Goal: Information Seeking & Learning: Understand process/instructions

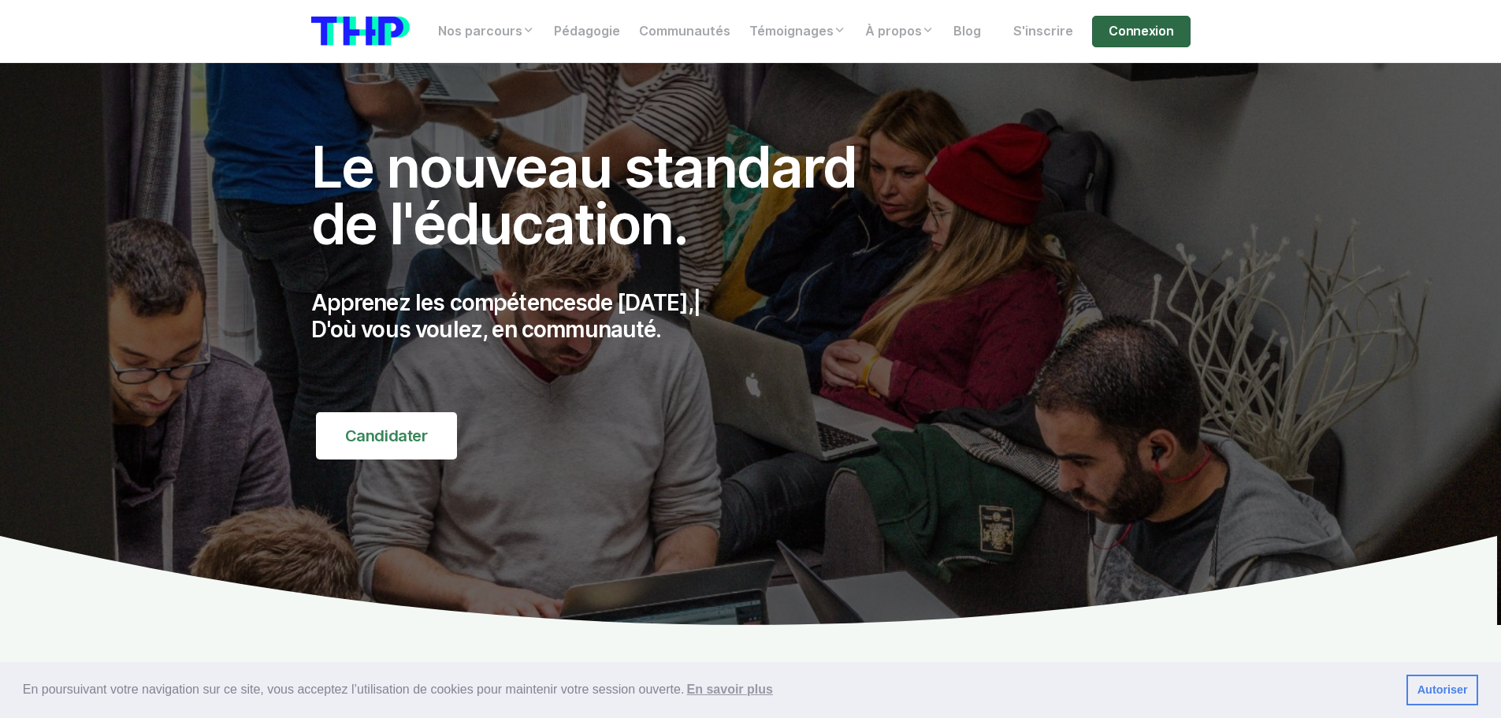
click at [1154, 28] on link "Connexion" at bounding box center [1141, 32] width 98 height 32
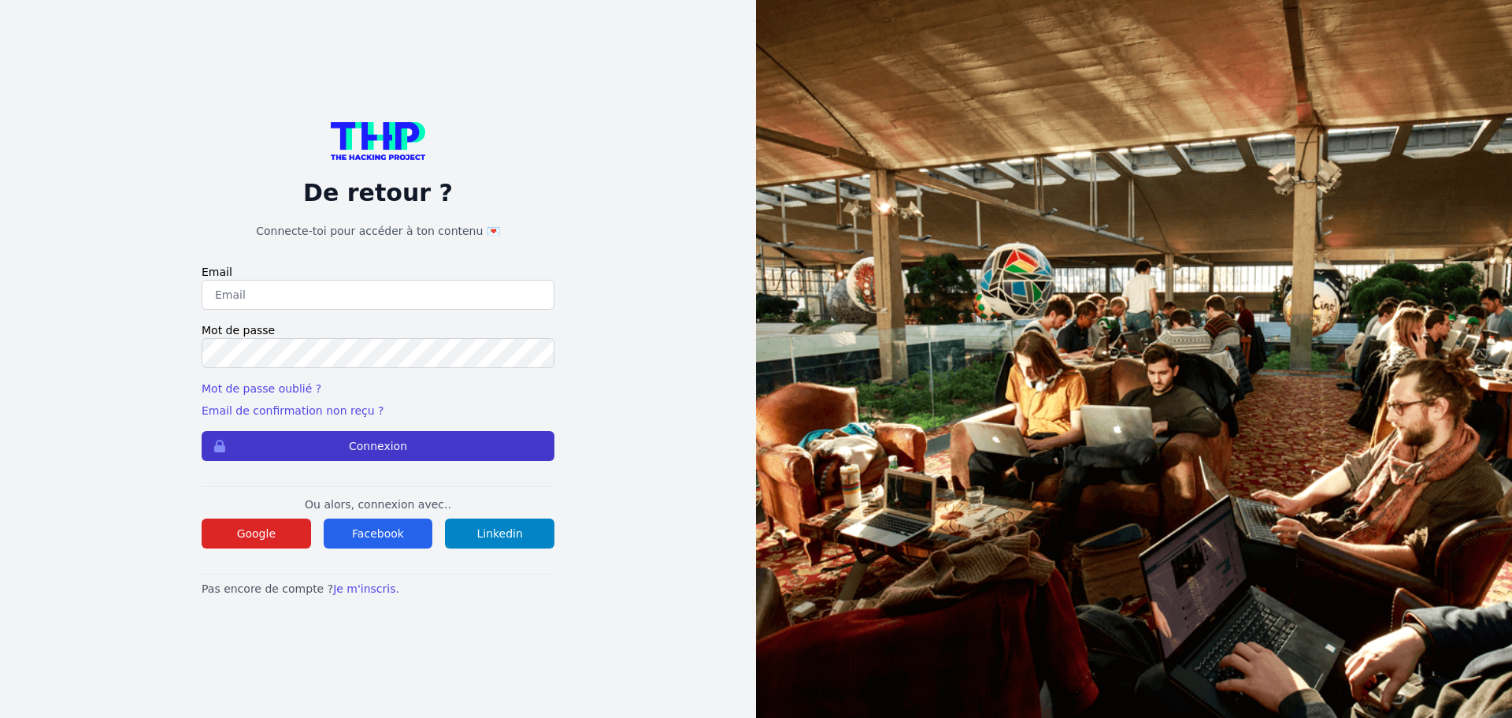
type input "[PERSON_NAME][EMAIL_ADDRESS][DOMAIN_NAME]"
click at [360, 447] on button "Connexion" at bounding box center [378, 446] width 353 height 30
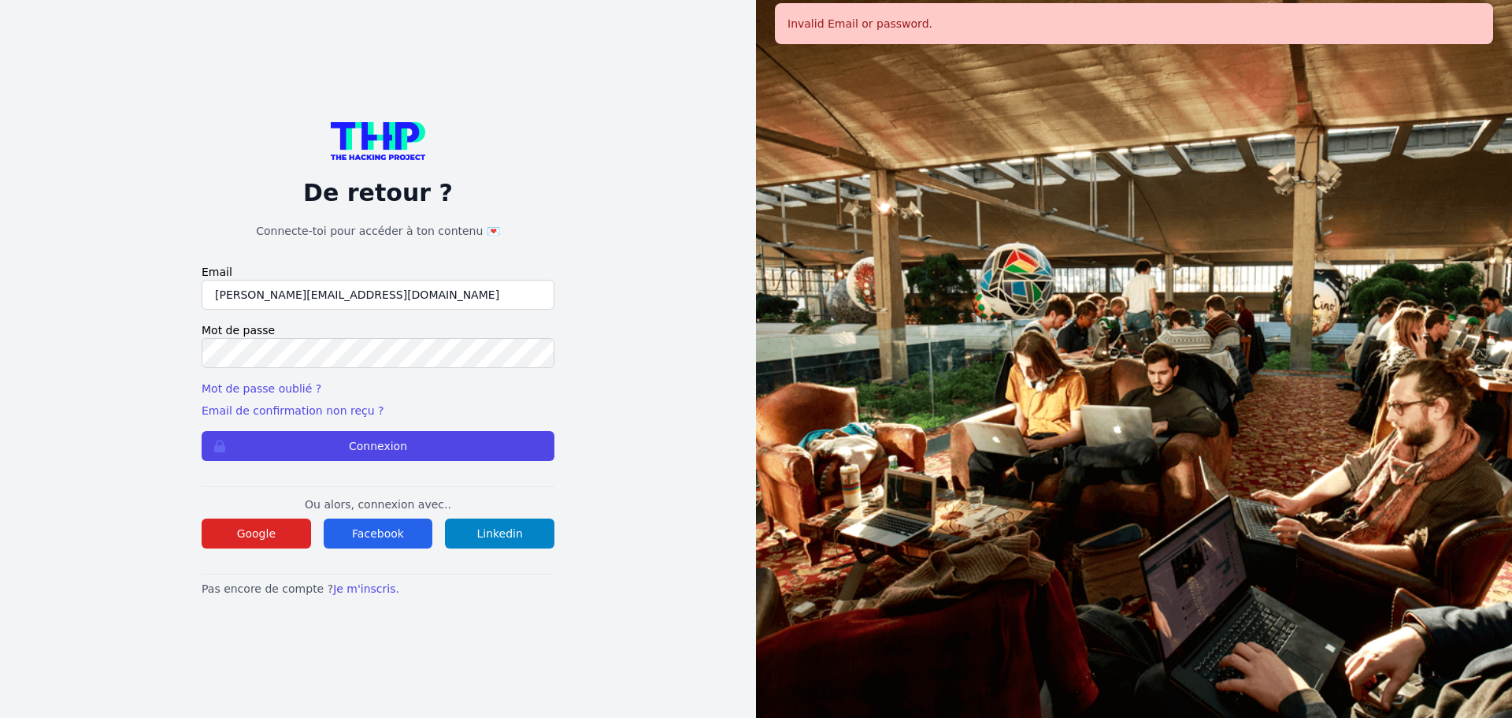
drag, startPoint x: 400, startPoint y: 294, endPoint x: 133, endPoint y: 294, distance: 267.0
click at [140, 294] on div "De retour ? Connecte-toi pour accéder à ton contenu 💌 Email lilian@thehackingpr…" at bounding box center [377, 359] width 655 height 718
type input "lilian.h.l.muller@gmail.com"
click at [63, 345] on div "De retour ? Connecte-toi pour accéder à ton contenu 💌 Email lilian.h.l.muller@g…" at bounding box center [377, 359] width 655 height 718
click at [202, 431] on button "Connexion" at bounding box center [378, 446] width 353 height 30
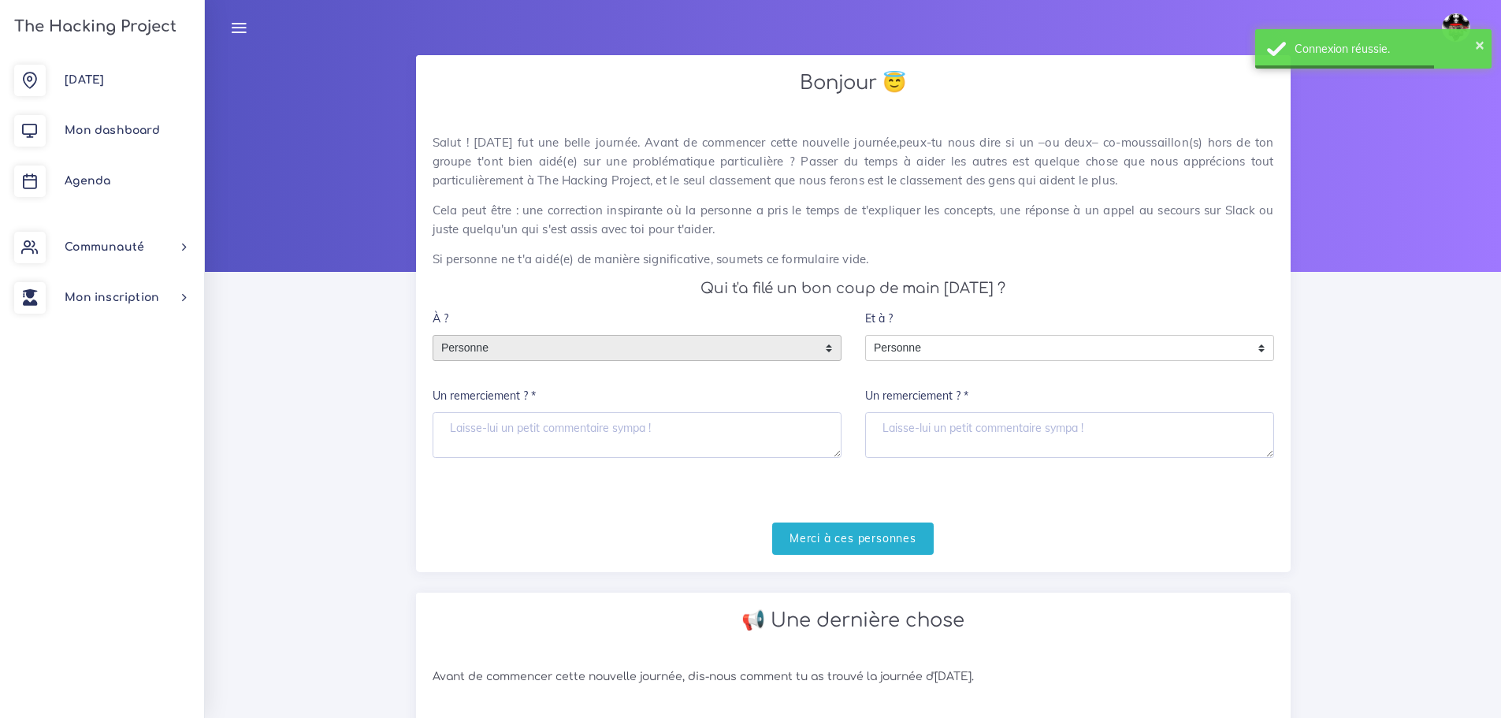
click at [561, 339] on span "Personne" at bounding box center [625, 348] width 384 height 25
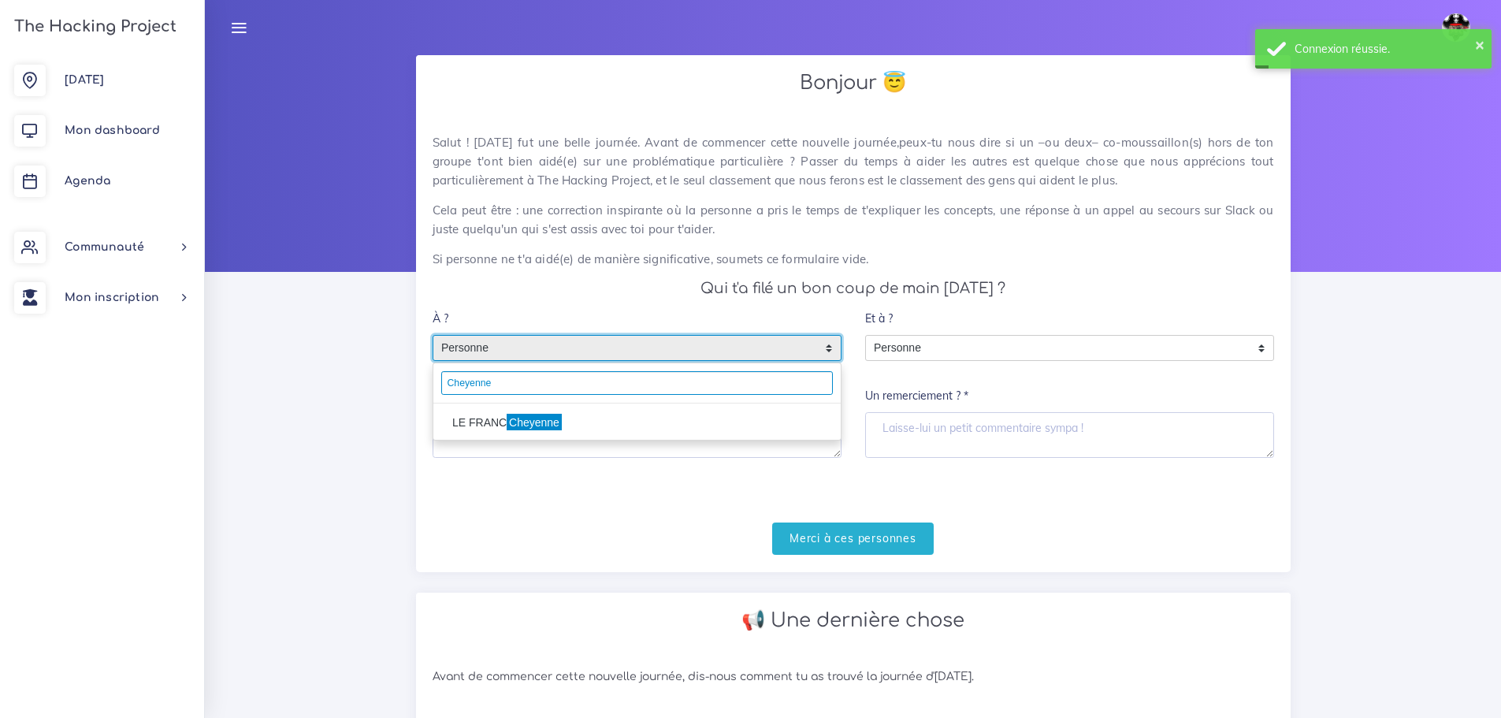
type input "Cheyenne"
click at [536, 418] on mark "Cheyenne" at bounding box center [533, 422] width 54 height 17
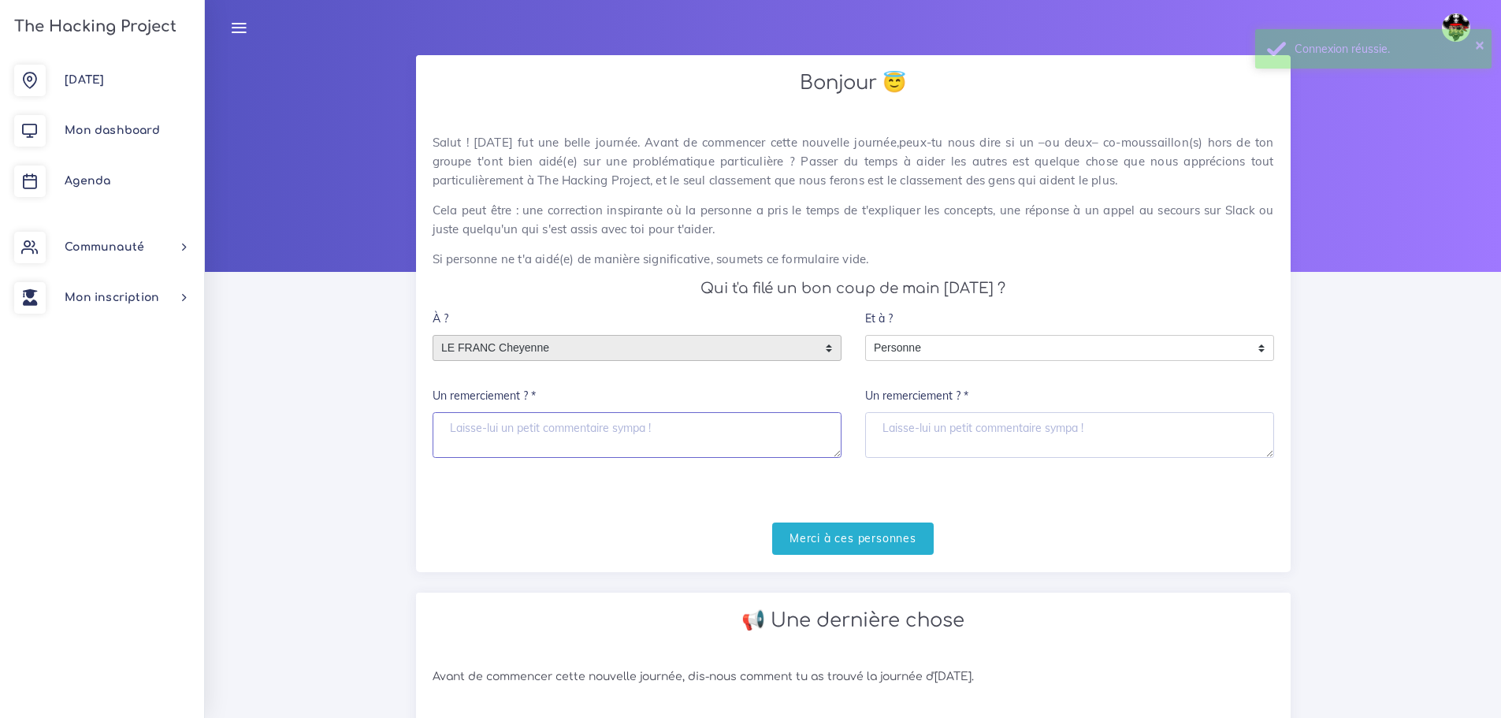
click at [543, 447] on textarea "Un remerciement ? *" at bounding box center [636, 435] width 409 height 46
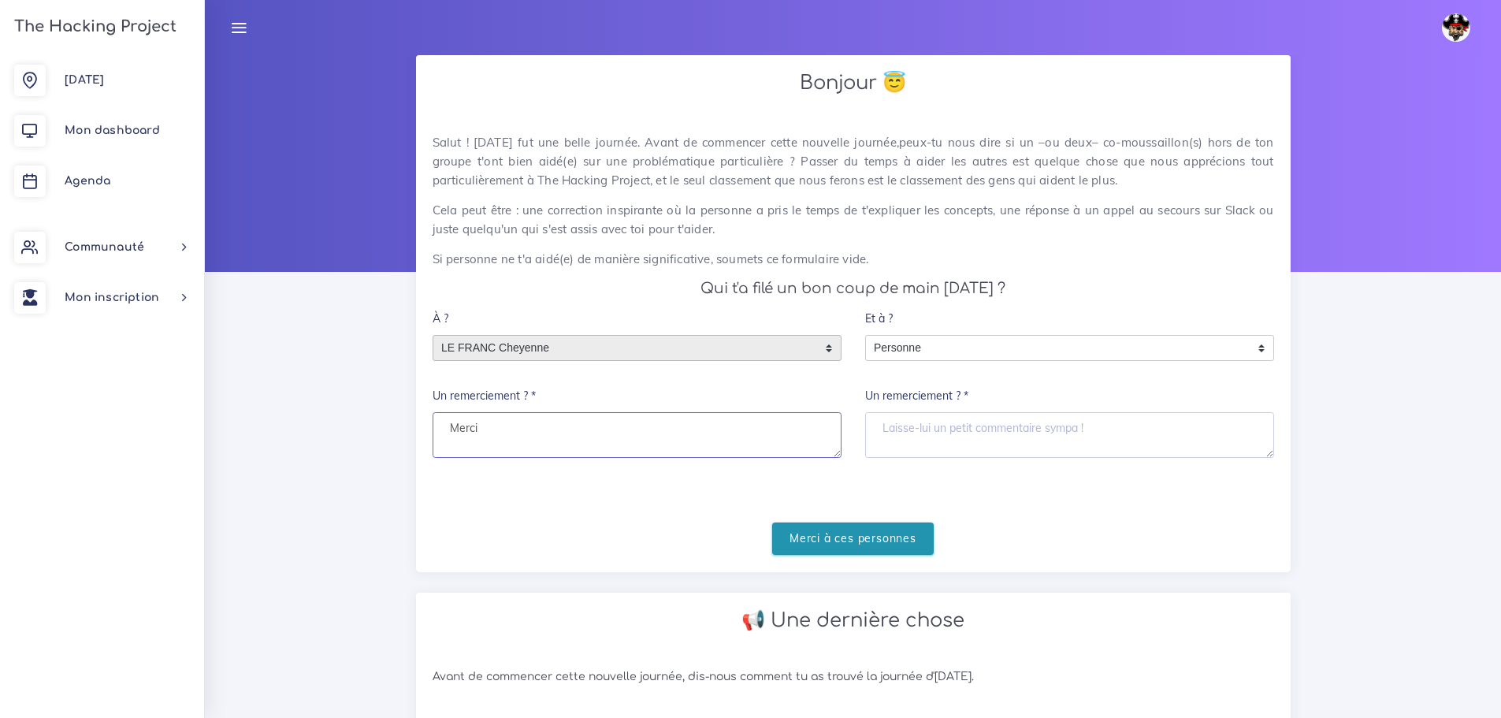
type textarea "Merci"
click at [852, 539] on input "Merci à ces personnes" at bounding box center [852, 538] width 161 height 32
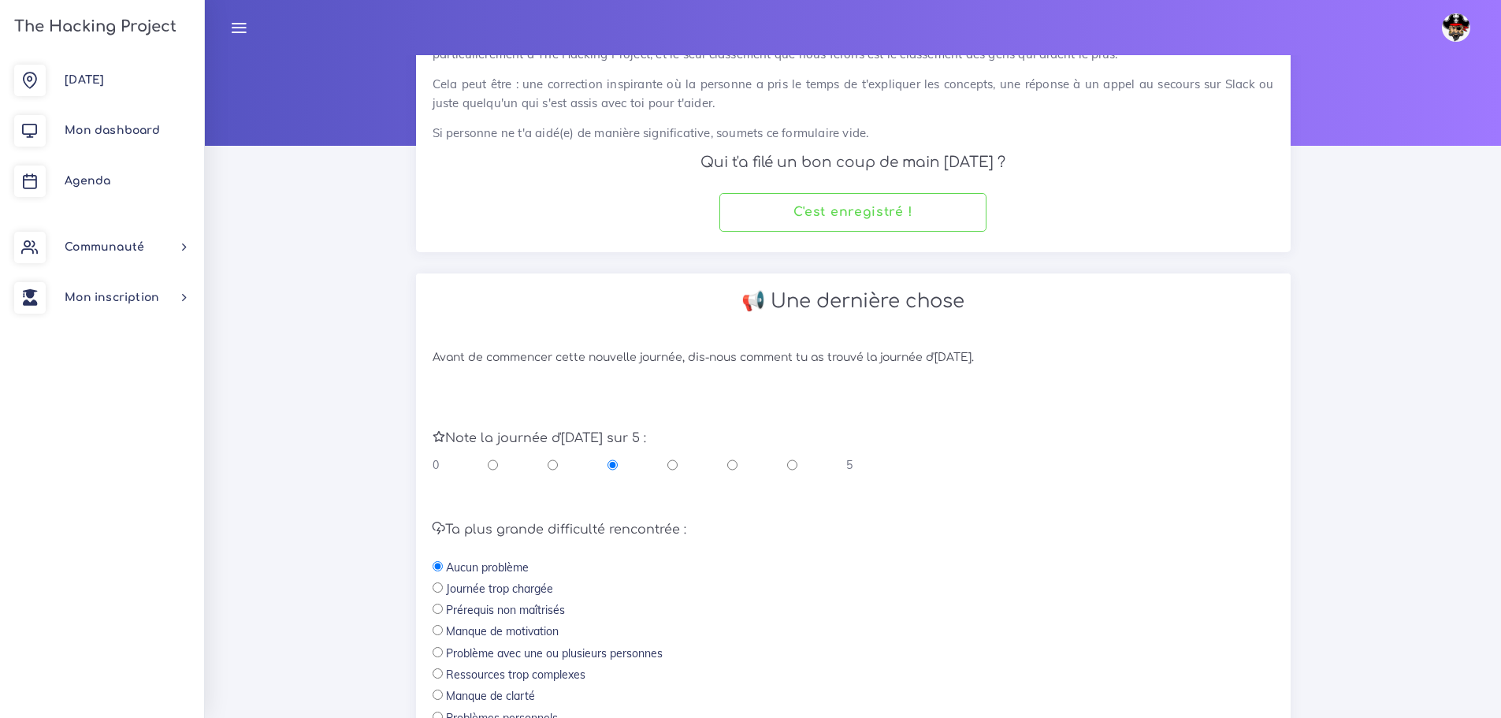
scroll to position [334, 0]
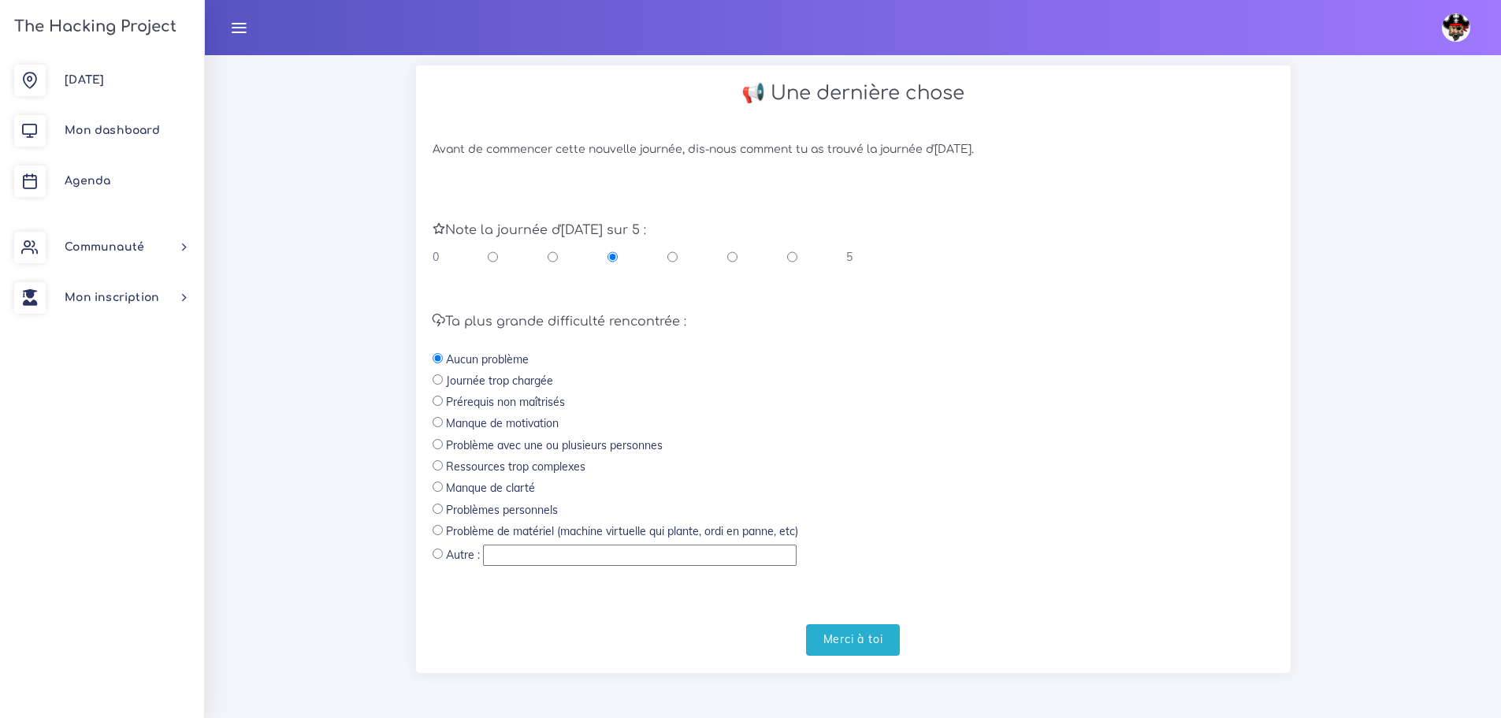
click at [792, 255] on input "radio" at bounding box center [792, 257] width 10 height 16
radio input "true"
drag, startPoint x: 864, startPoint y: 649, endPoint x: 856, endPoint y: 644, distance: 9.6
click at [863, 646] on input "Merci à toi" at bounding box center [853, 640] width 95 height 32
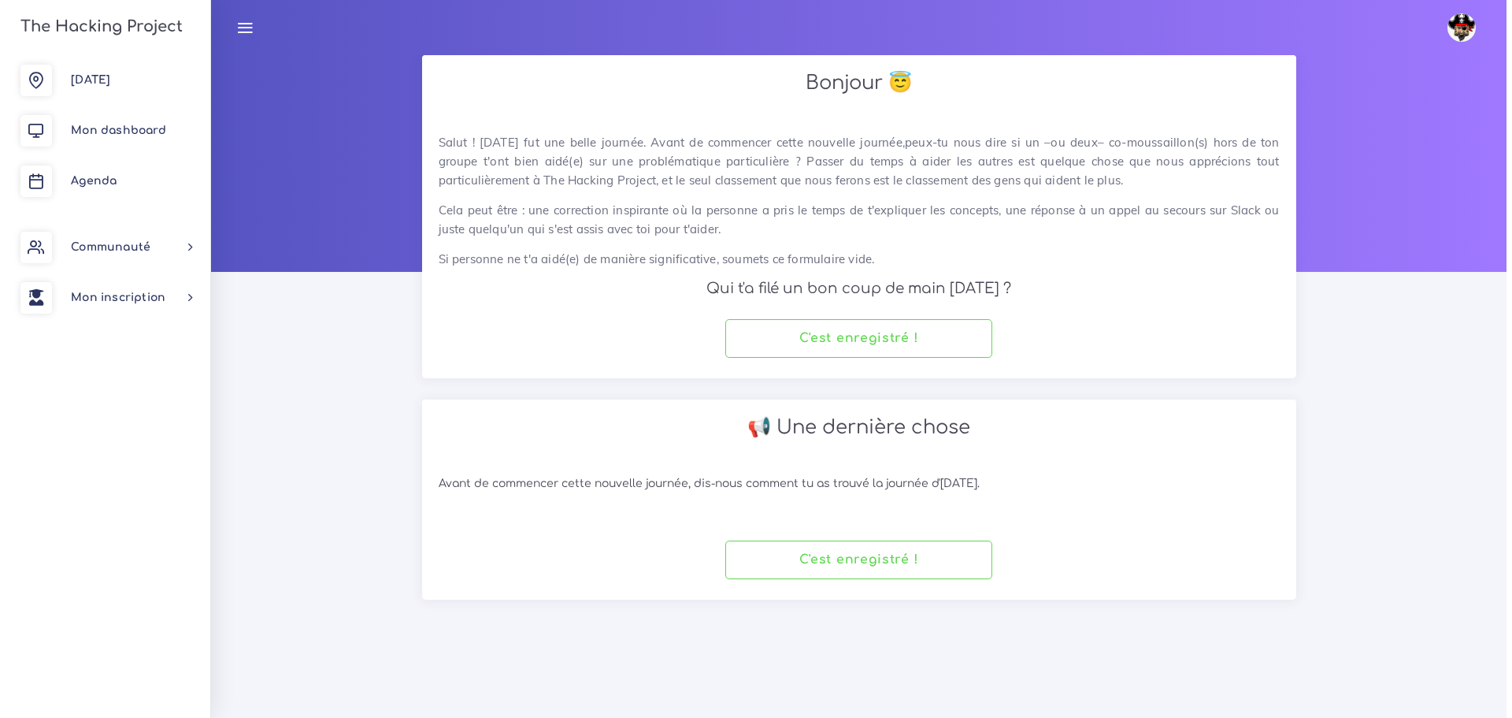
scroll to position [0, 0]
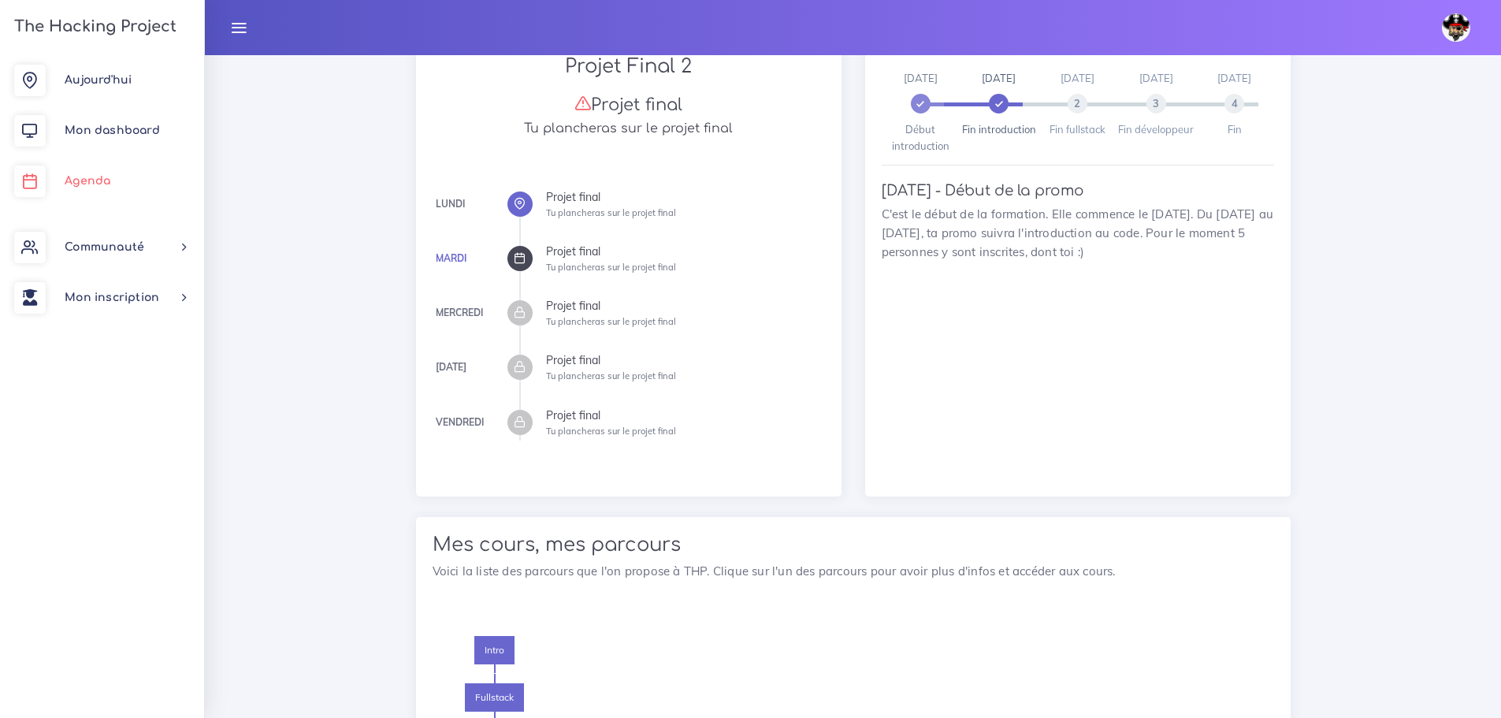
scroll to position [673, 0]
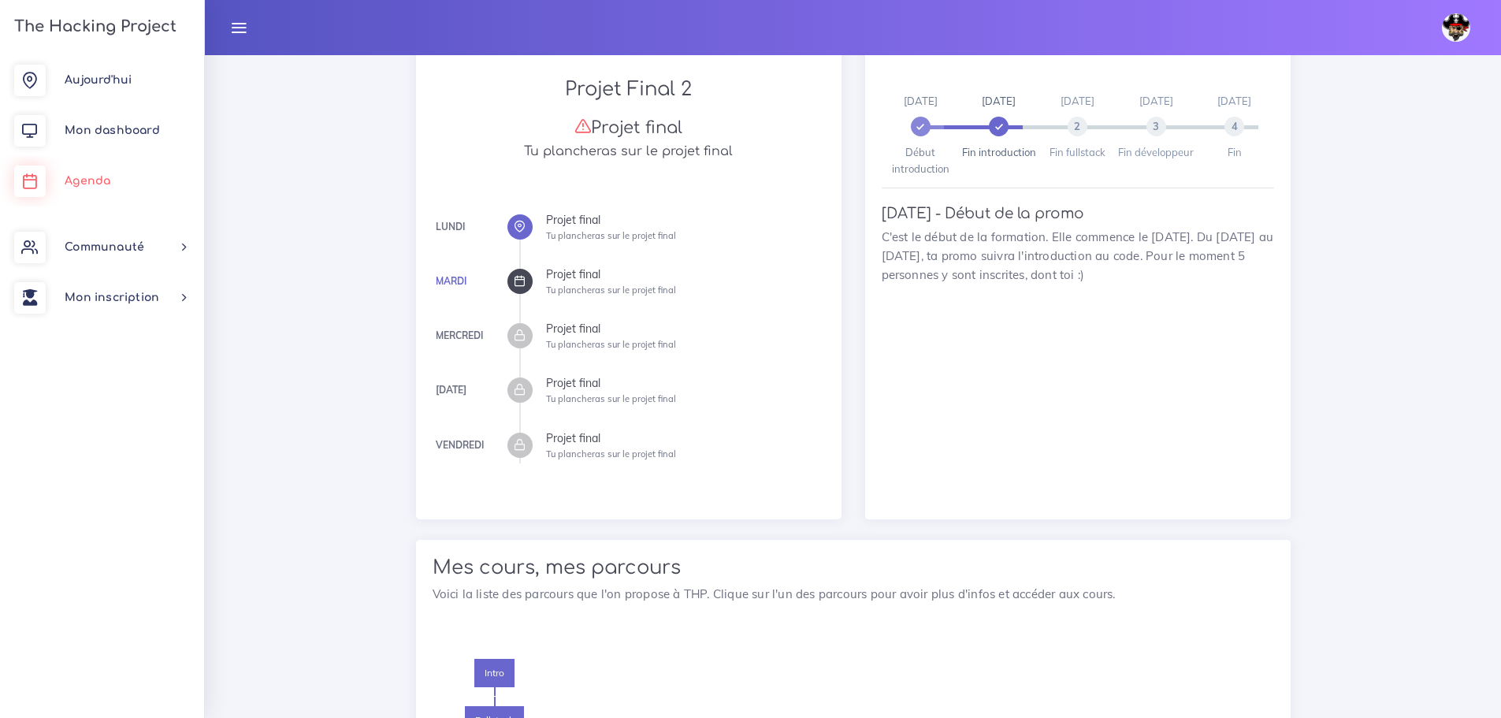
click at [106, 188] on link "Agenda" at bounding box center [102, 181] width 204 height 50
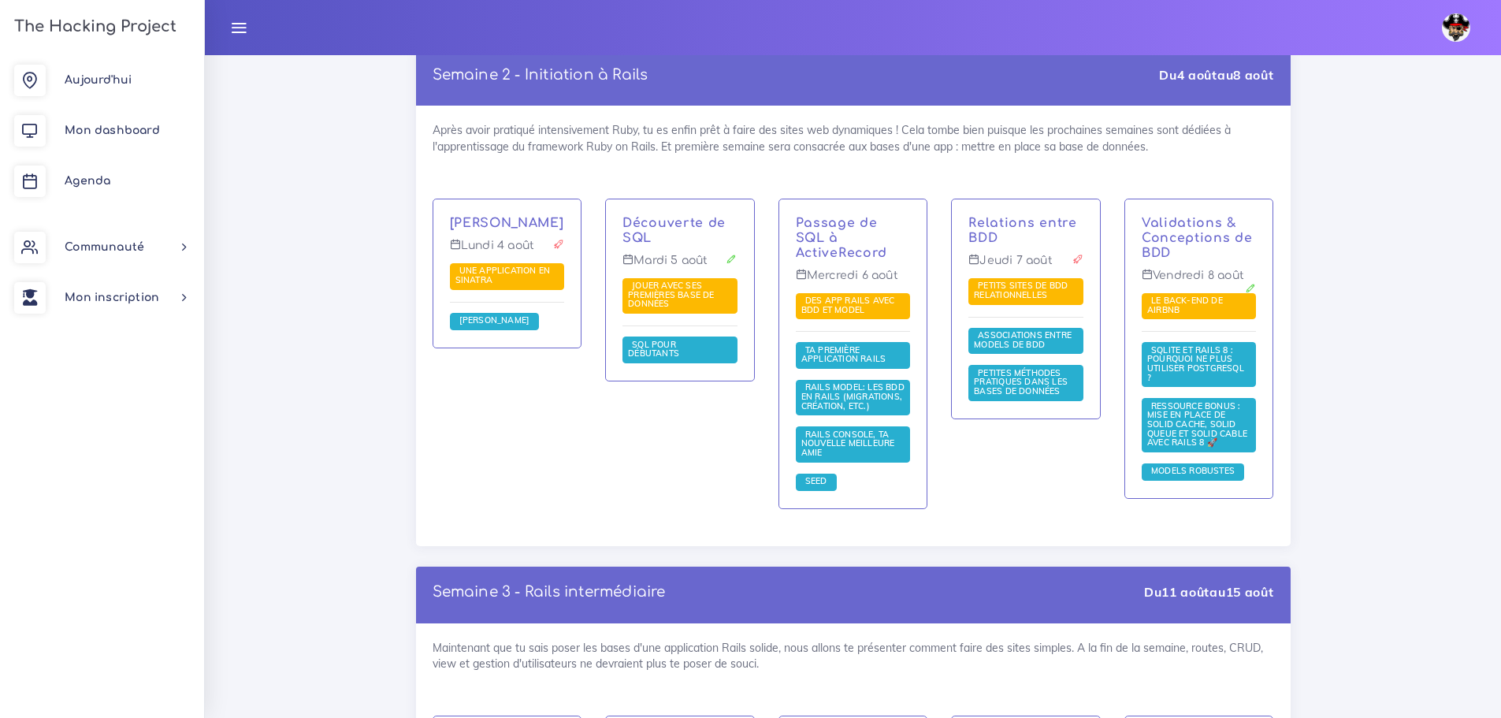
scroll to position [3009, 0]
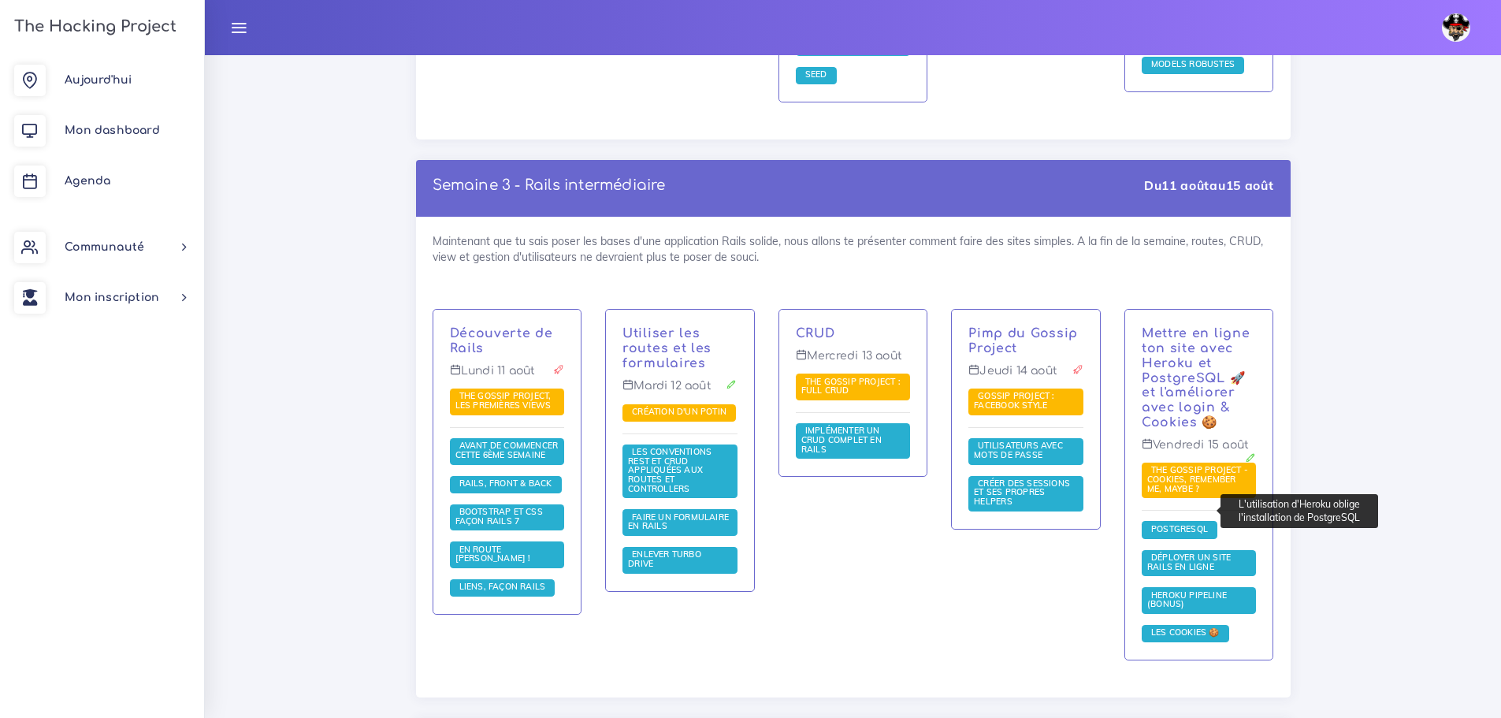
click at [1170, 523] on span "PostgreSQL" at bounding box center [1179, 528] width 65 height 11
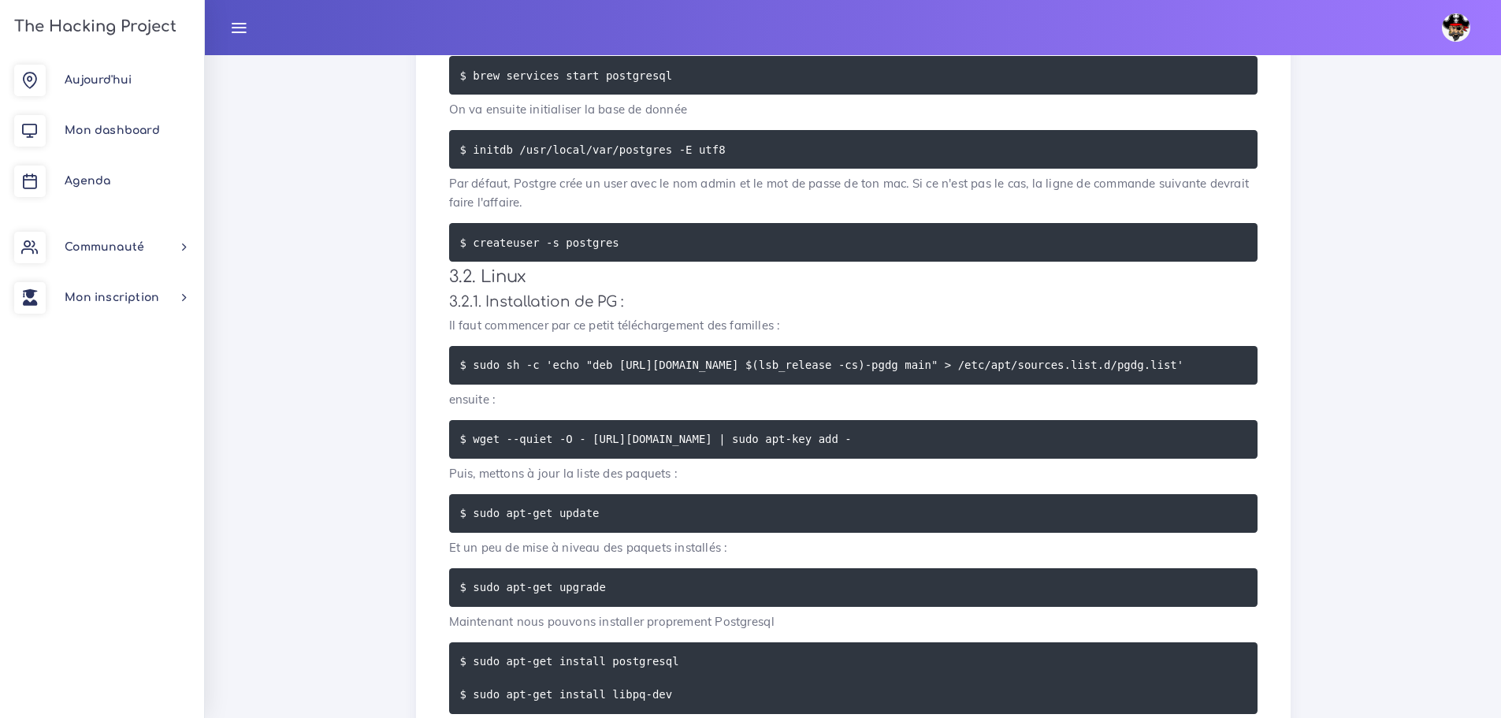
scroll to position [0, 6]
drag, startPoint x: 472, startPoint y: 365, endPoint x: 1255, endPoint y: 365, distance: 783.0
click at [1255, 365] on pre "$ sudo sh -c 'echo "deb [URL][DOMAIN_NAME] $(lsb_release -cs)-pgdg main" > /etc…" at bounding box center [853, 365] width 808 height 39
copy code "sudo sh -c 'echo "deb [URL][DOMAIN_NAME] $(lsb_release -cs)-pgdg main" > /etc/a…"
drag, startPoint x: 470, startPoint y: 451, endPoint x: 1041, endPoint y: 450, distance: 571.1
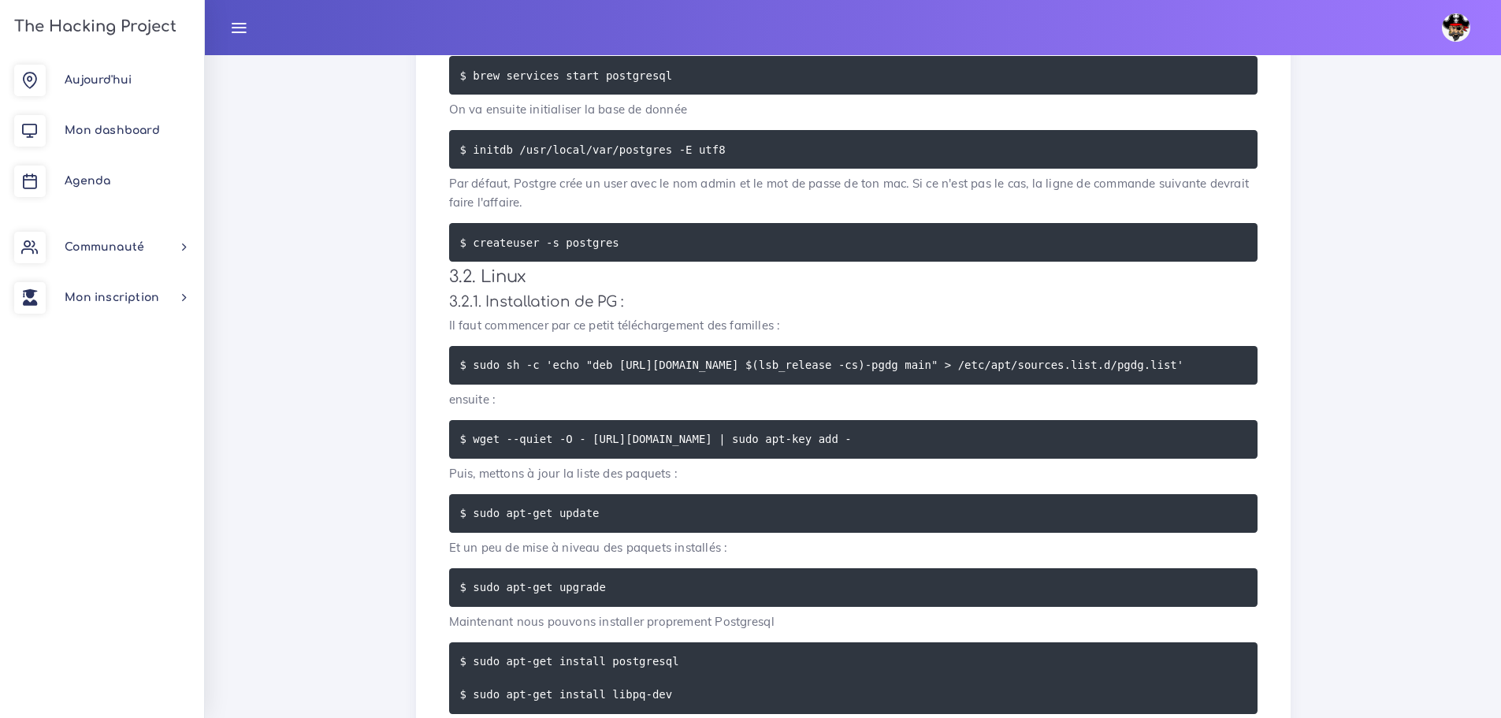
click at [1041, 450] on pre "$ wget --quiet -O - [URL][DOMAIN_NAME] | sudo apt-key add -" at bounding box center [853, 439] width 808 height 39
copy code "wget --quiet -O - [URL][DOMAIN_NAME] | sudo apt-key add -"
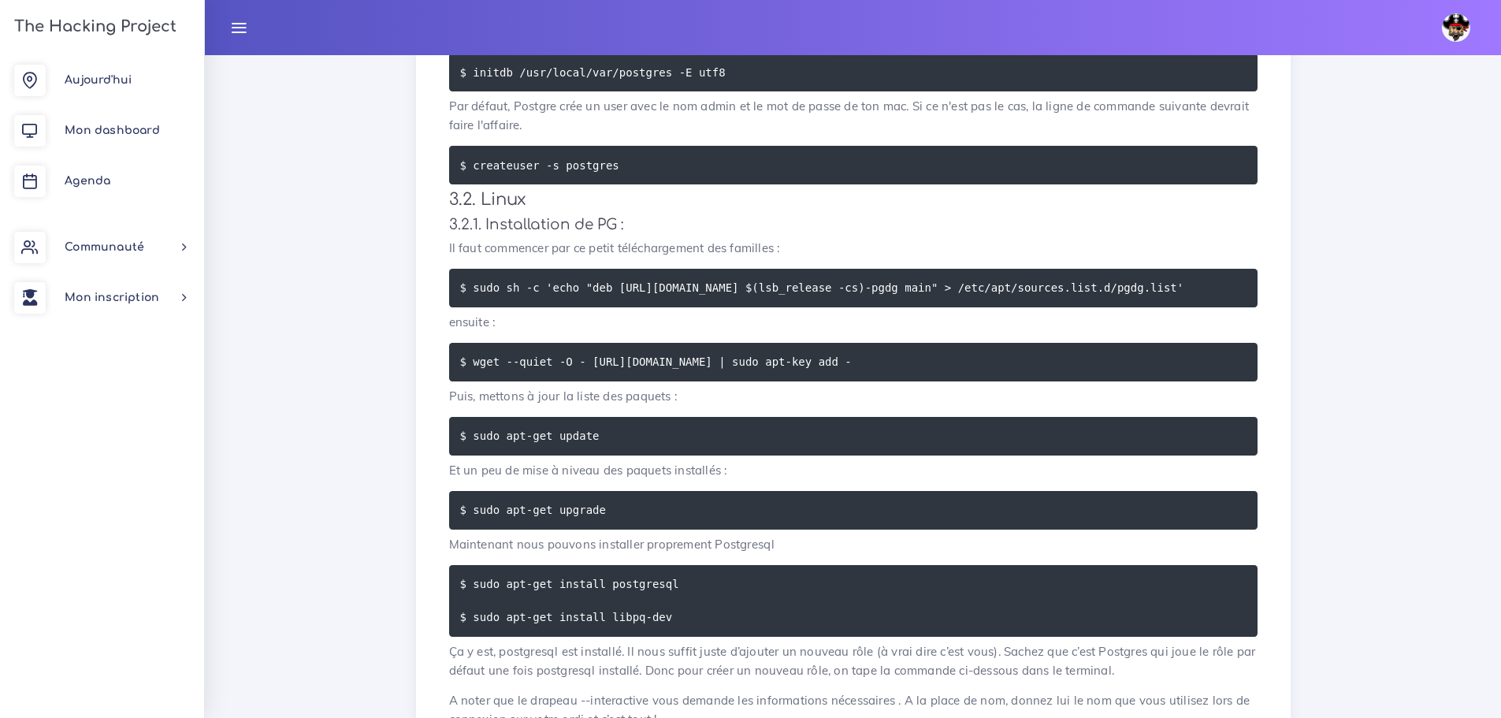
scroll to position [1024, 0]
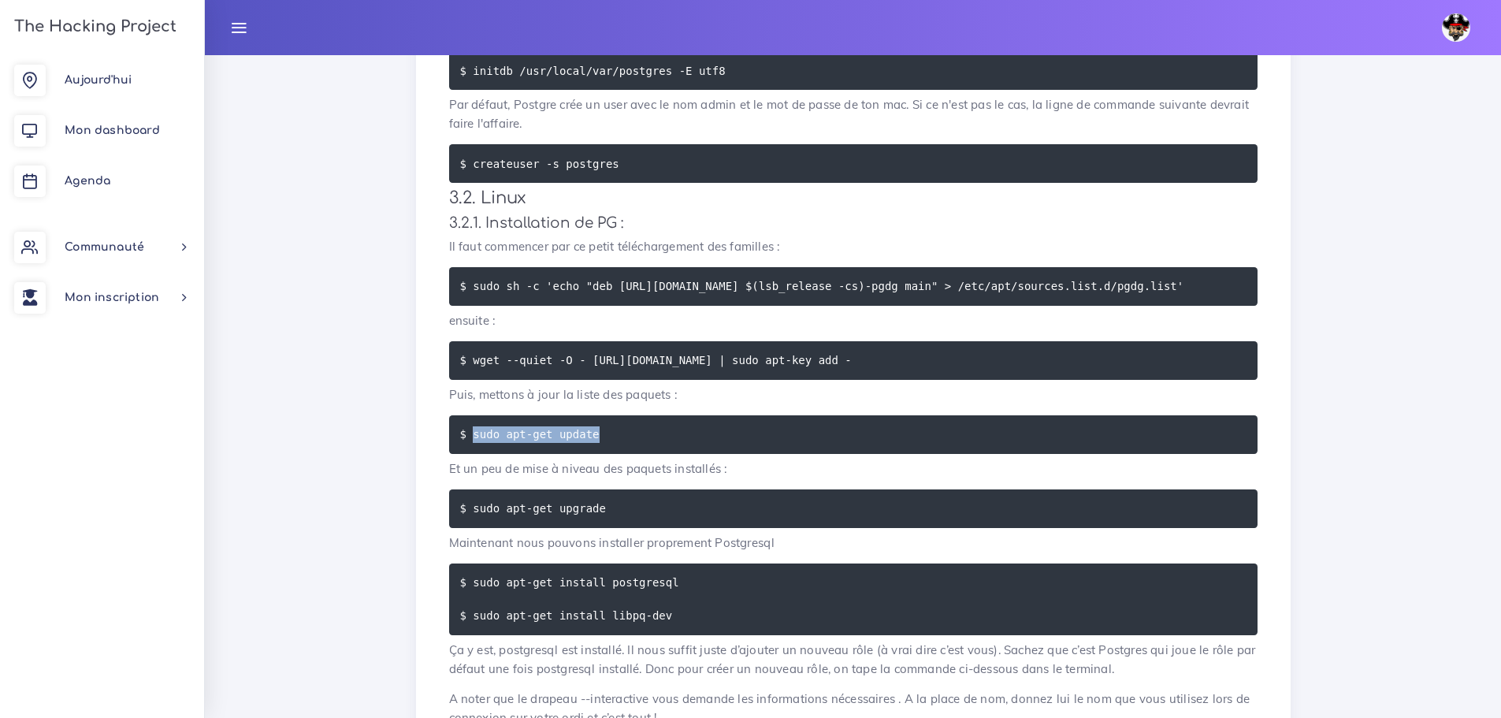
drag, startPoint x: 588, startPoint y: 443, endPoint x: 471, endPoint y: 443, distance: 116.6
click at [471, 443] on code "$ sudo apt-get update" at bounding box center [532, 433] width 144 height 17
copy code "sudo apt-get update"
drag, startPoint x: 625, startPoint y: 521, endPoint x: 471, endPoint y: 524, distance: 154.4
click at [471, 524] on pre "$ sudo apt-get upgrade" at bounding box center [853, 508] width 808 height 39
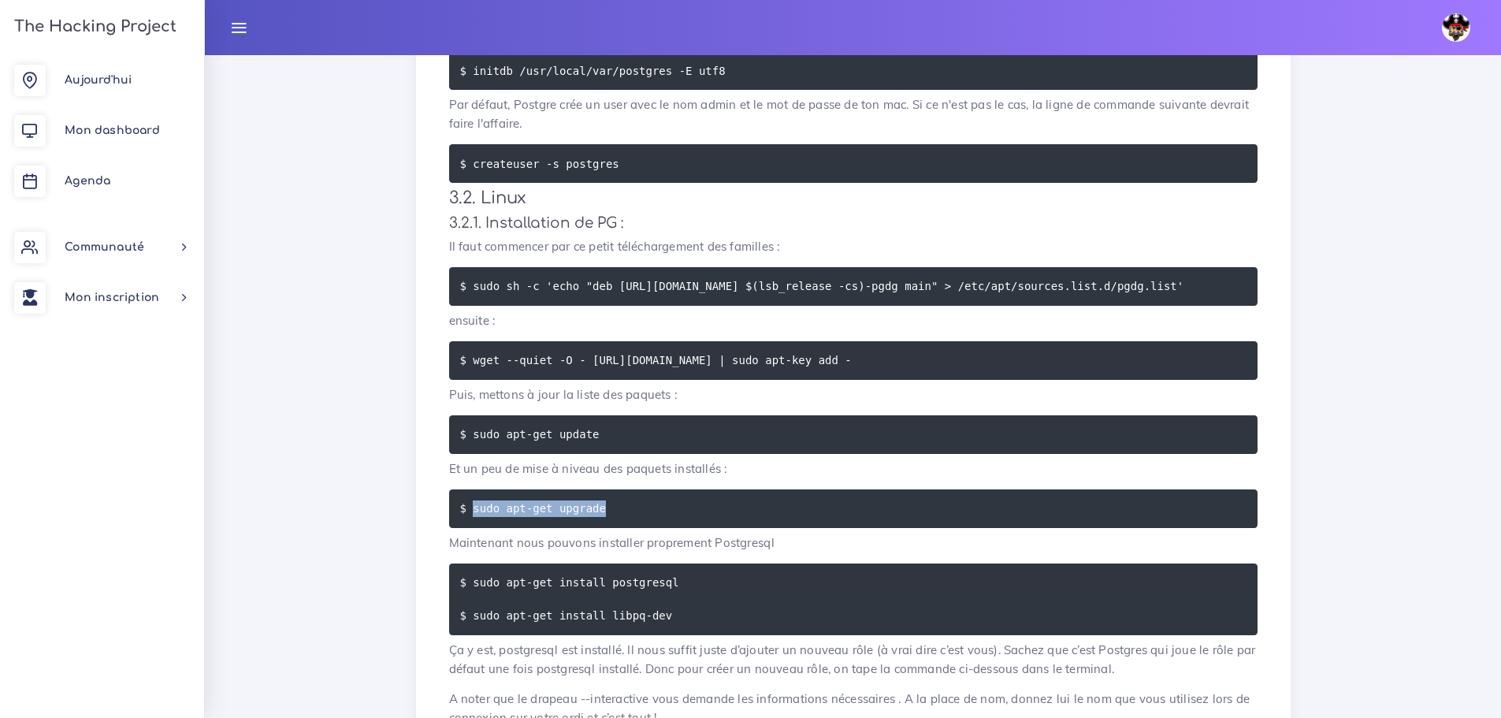
copy code "sudo apt-get upgrade"
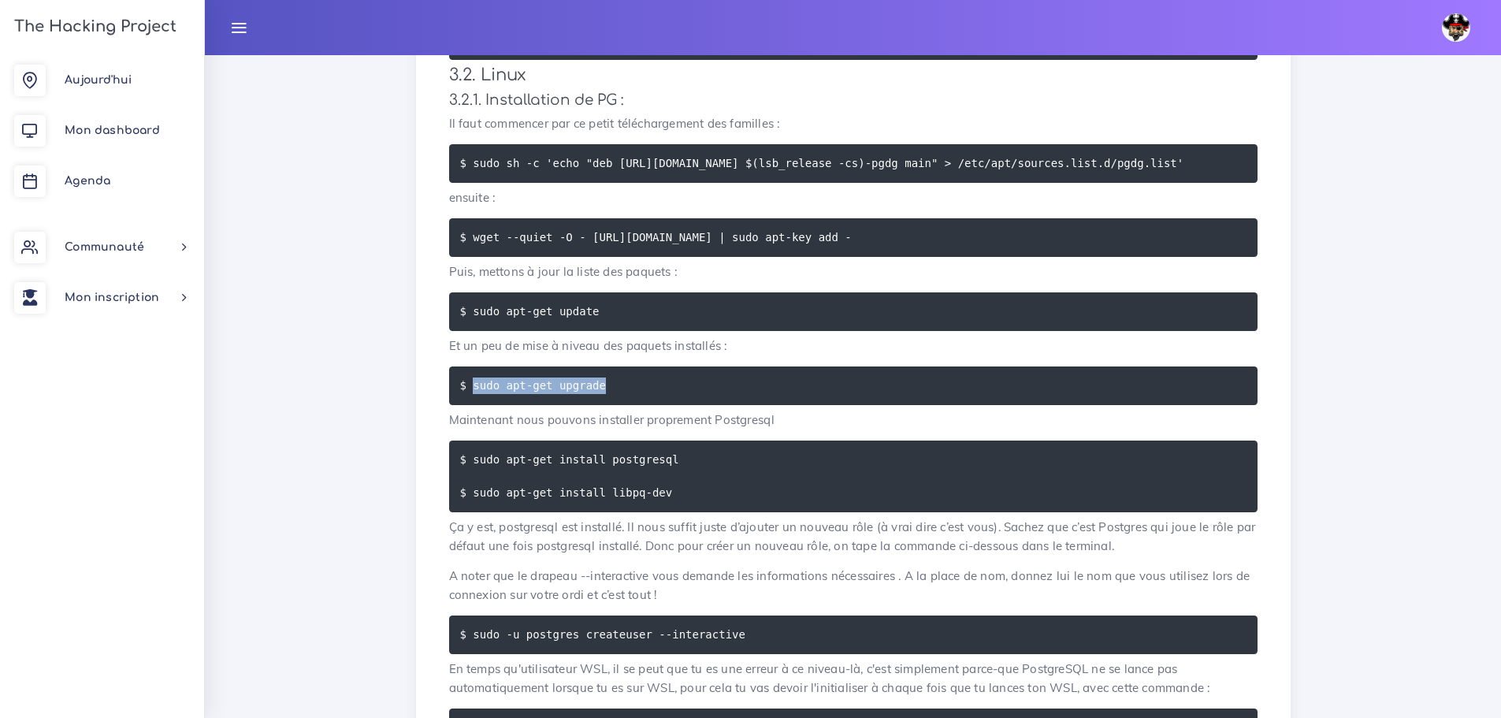
scroll to position [1182, 0]
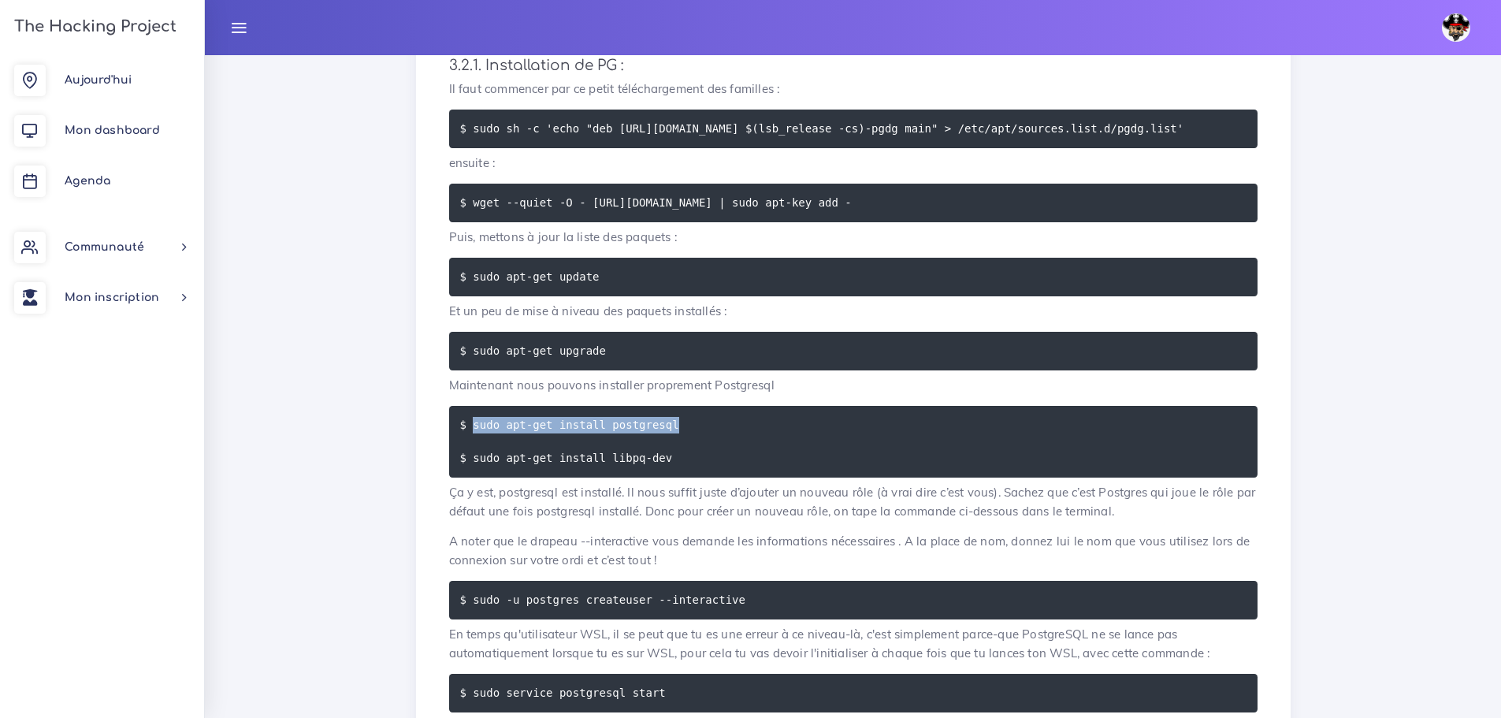
drag, startPoint x: 686, startPoint y: 435, endPoint x: 472, endPoint y: 440, distance: 214.3
click at [472, 440] on pre "$ sudo apt-get install postgresql $ sudo apt-get install libpq-dev" at bounding box center [853, 442] width 808 height 72
copy code "sudo apt-get install postgresql"
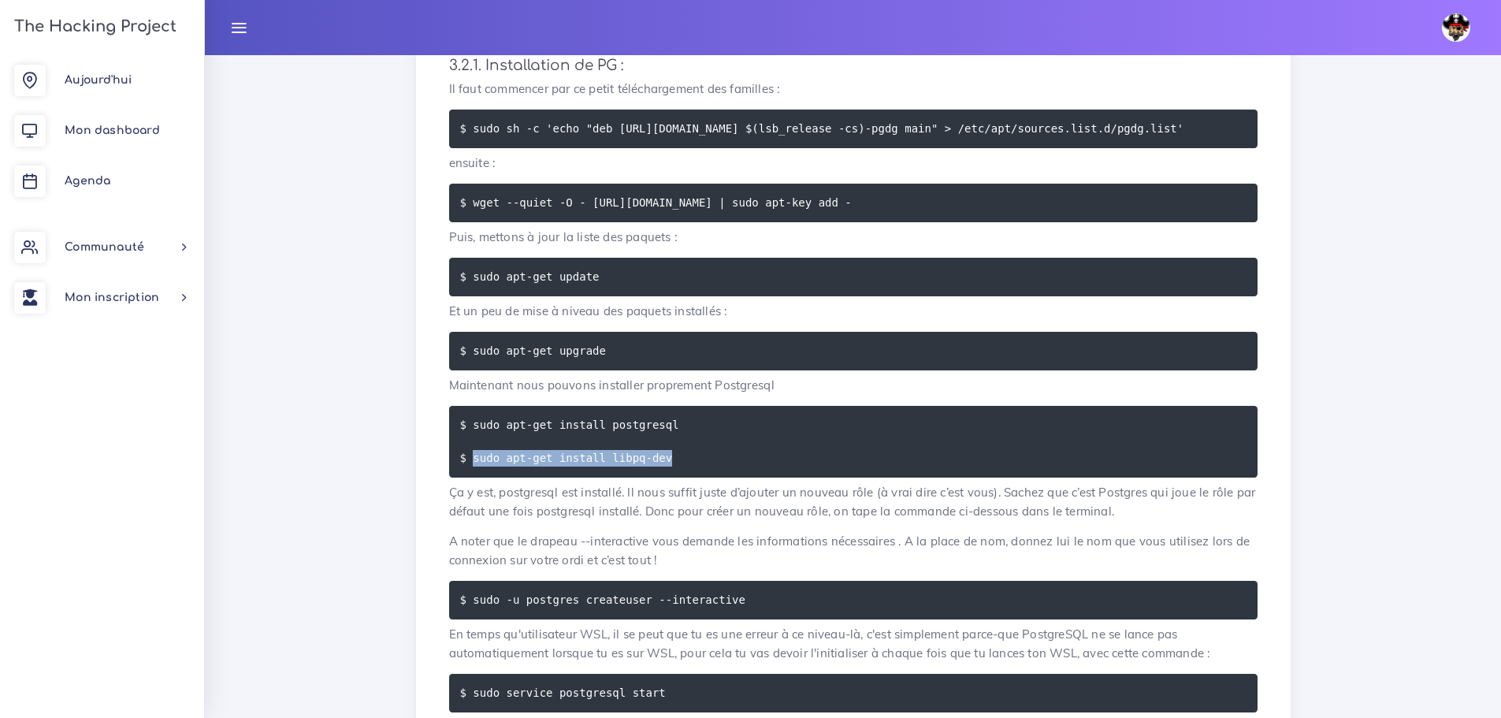
drag, startPoint x: 651, startPoint y: 468, endPoint x: 473, endPoint y: 469, distance: 178.8
click at [473, 466] on code "$ sudo apt-get install postgresql $ sudo apt-get install libpq-dev" at bounding box center [569, 441] width 219 height 50
copy code "sudo apt-get install libpq-dev"
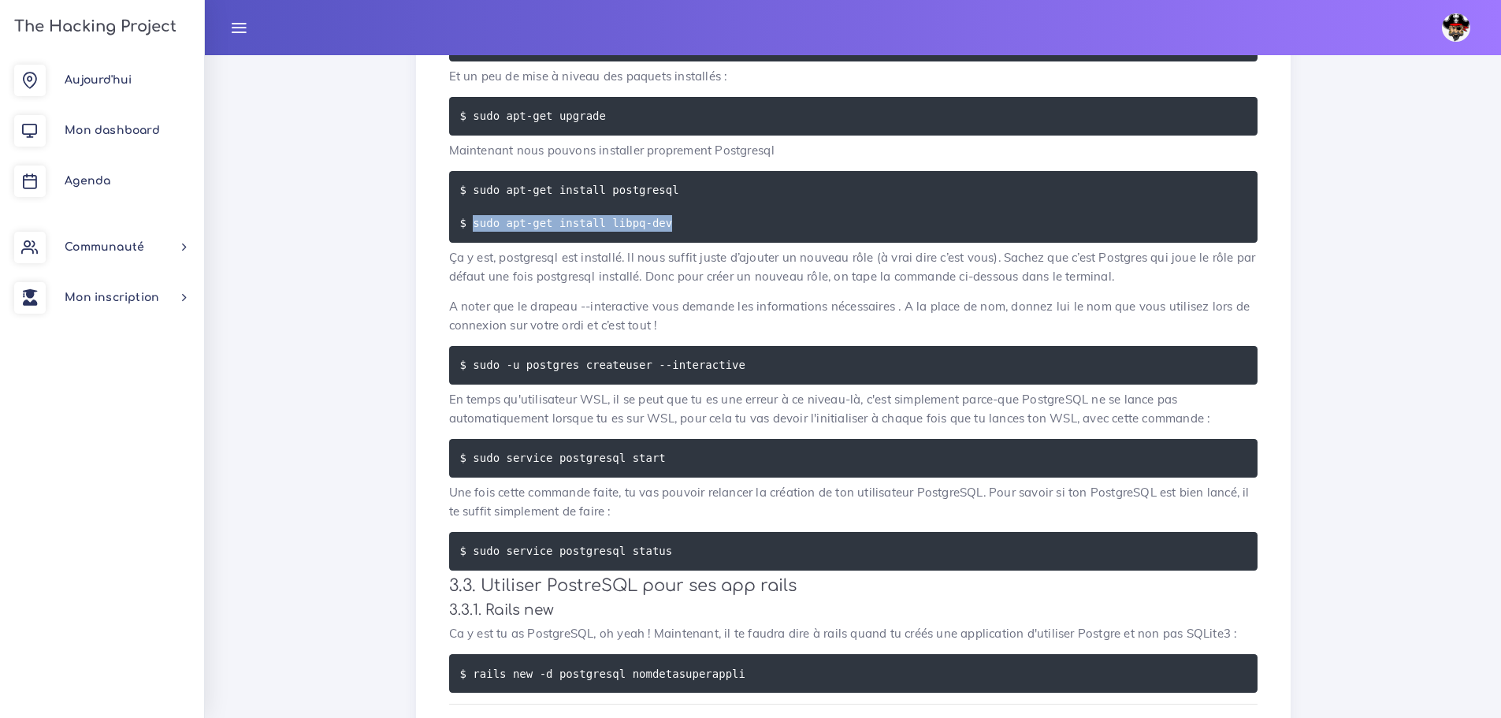
scroll to position [1418, 0]
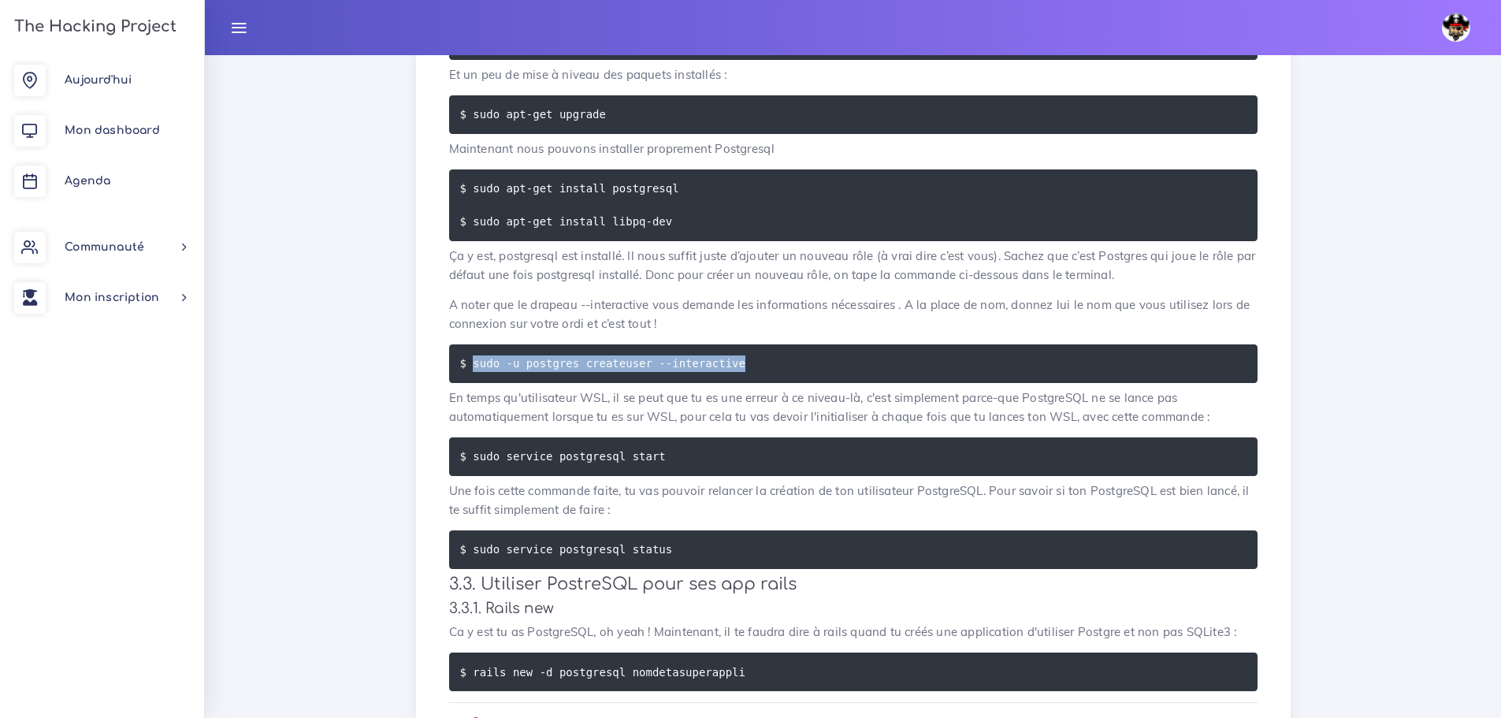
drag, startPoint x: 473, startPoint y: 373, endPoint x: 733, endPoint y: 380, distance: 260.8
click at [733, 380] on pre "$ sudo -u postgres createuser --interactive" at bounding box center [853, 363] width 808 height 39
copy code "sudo -u postgres createuser --interactive"
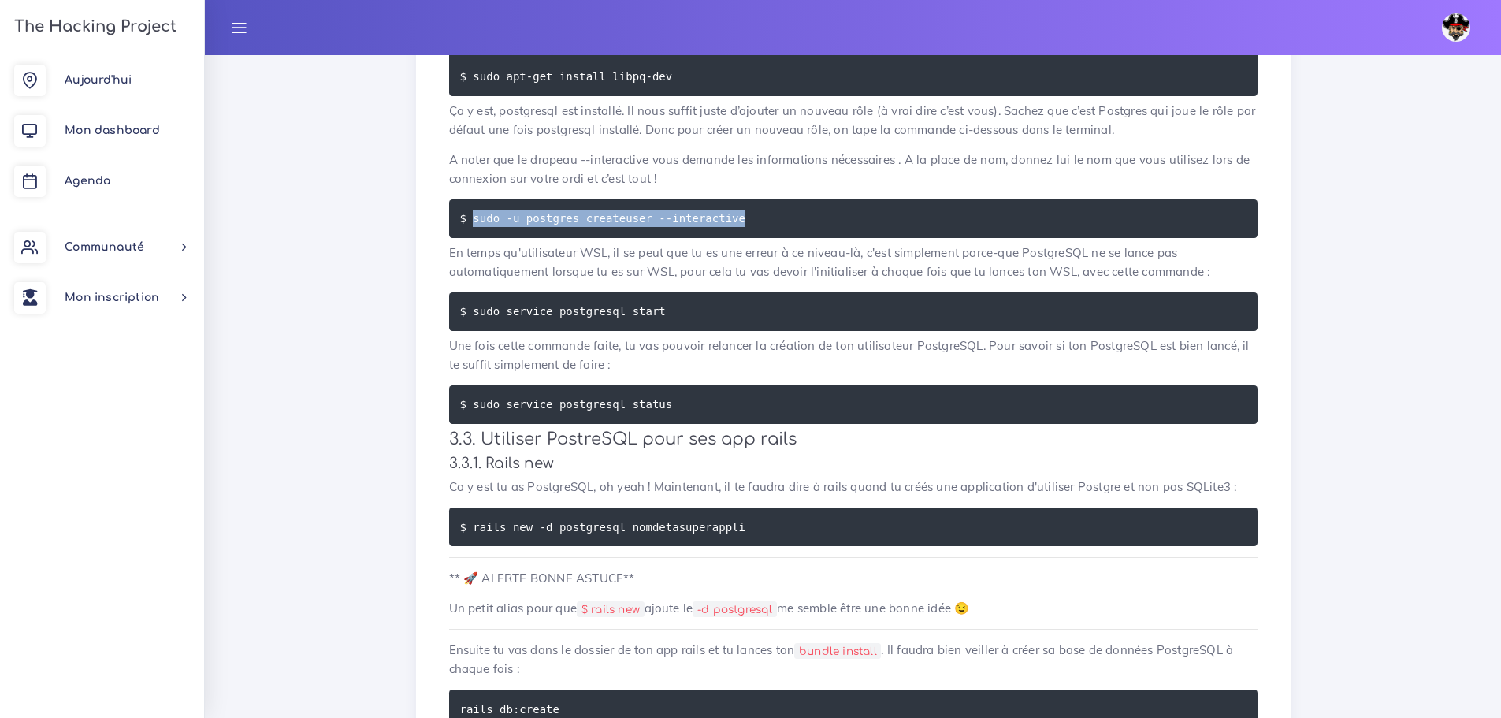
scroll to position [1575, 0]
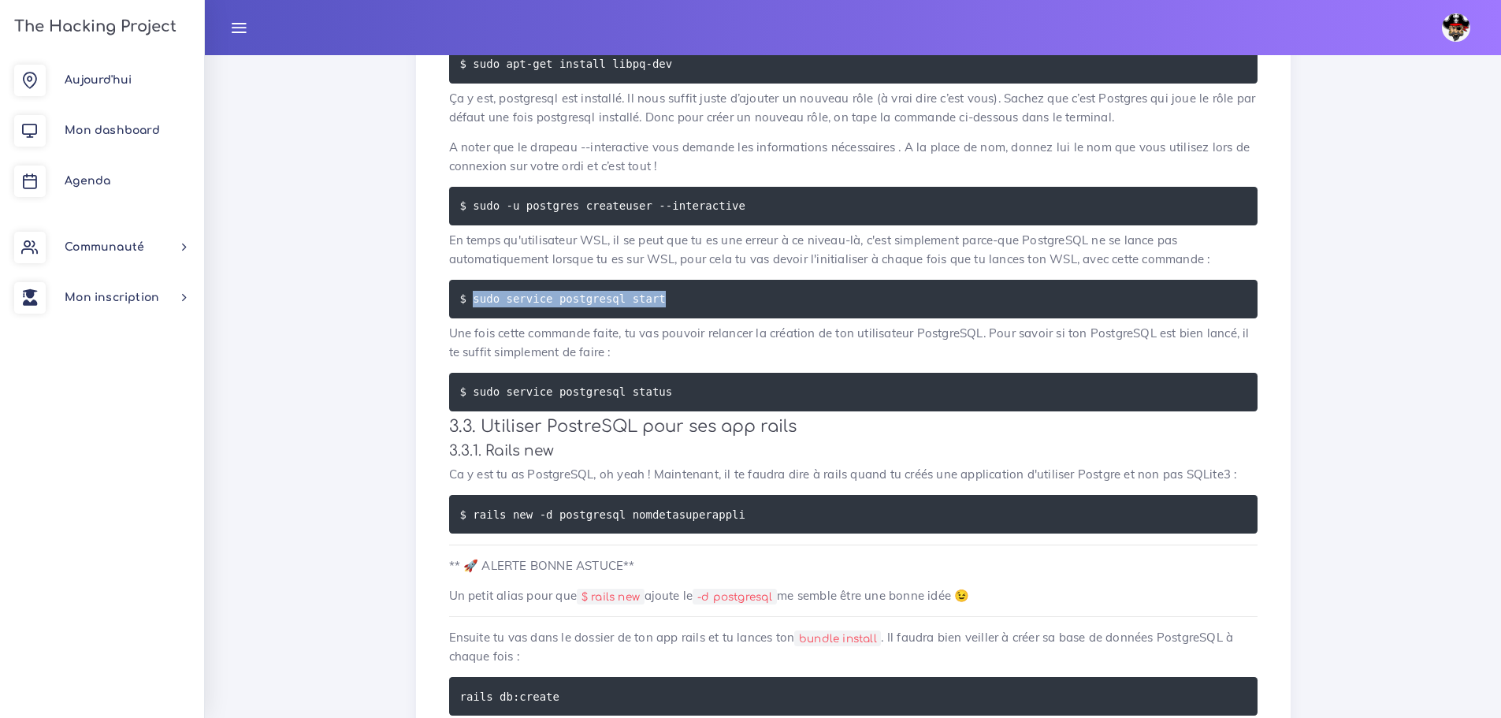
drag, startPoint x: 660, startPoint y: 303, endPoint x: 473, endPoint y: 310, distance: 186.8
click at [473, 310] on pre "$ sudo service postgresql start" at bounding box center [853, 299] width 808 height 39
copy code "sudo service postgresql start"
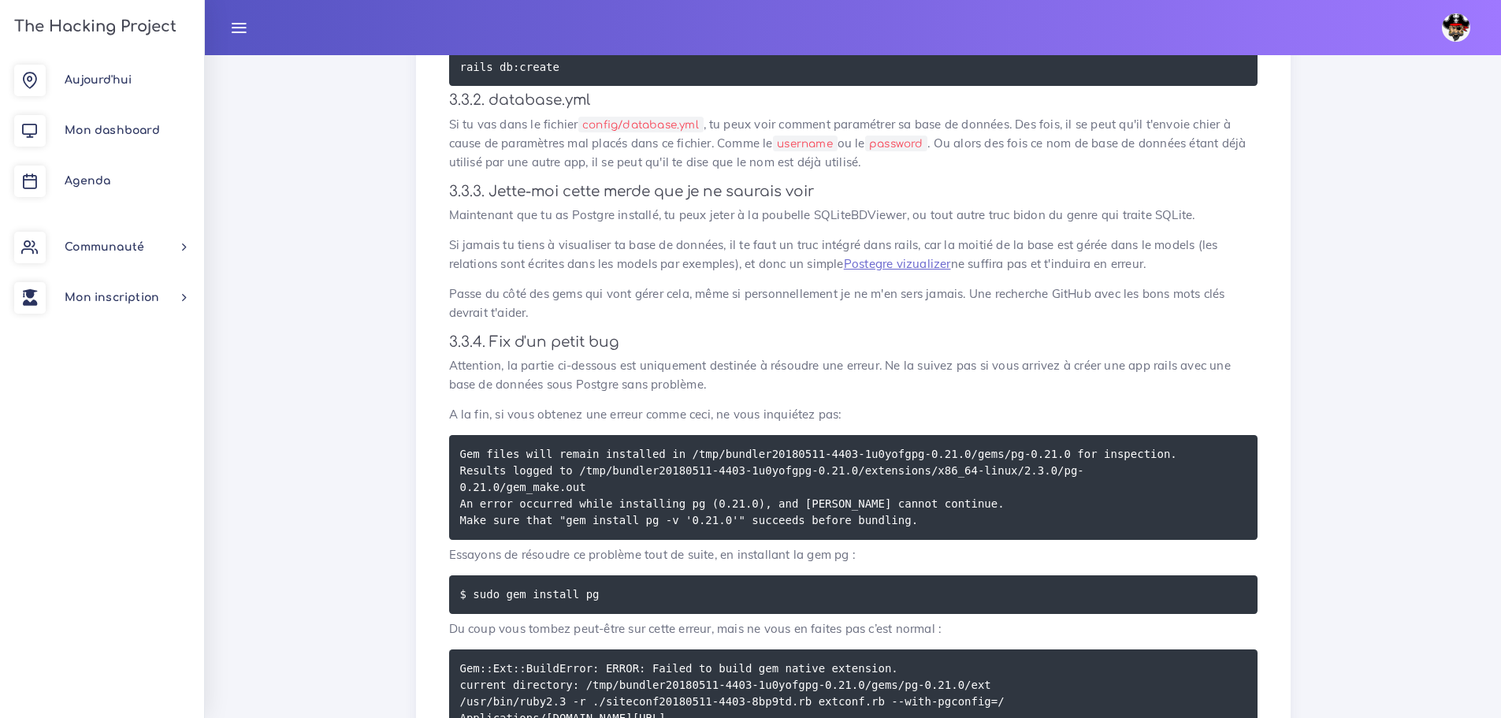
scroll to position [2205, 0]
